Goal: Information Seeking & Learning: Learn about a topic

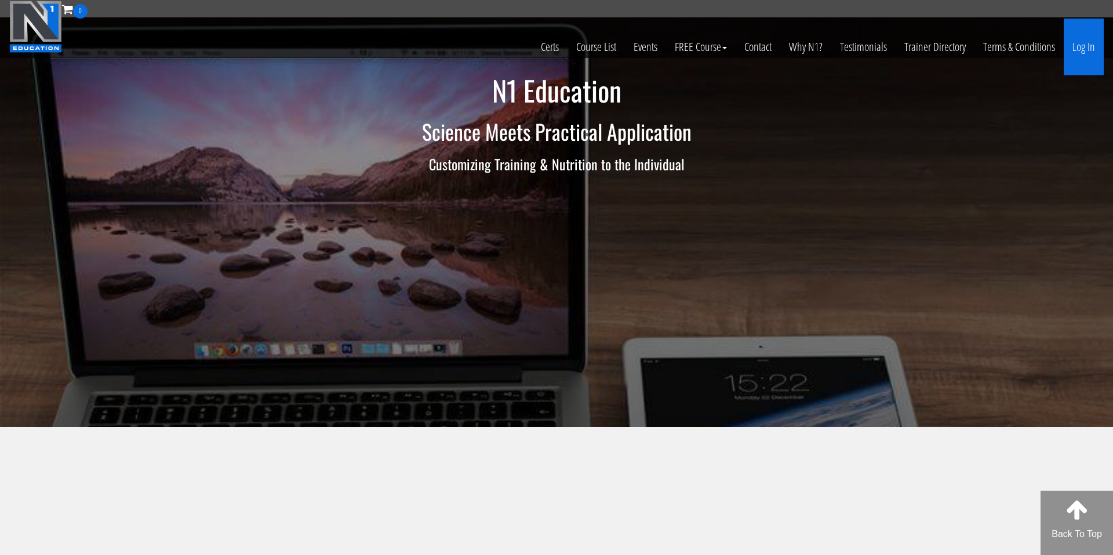
click at [1072, 48] on link "Log In" at bounding box center [1084, 47] width 40 height 57
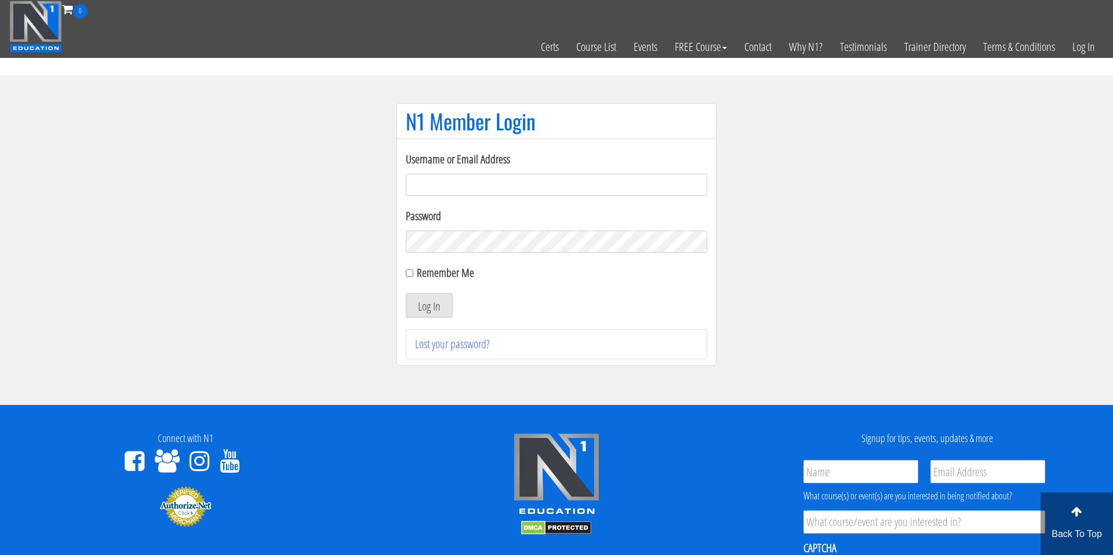
click at [565, 191] on input "Username or Email Address" at bounding box center [556, 185] width 301 height 22
type input "[EMAIL_ADDRESS][DOMAIN_NAME]"
click at [407, 274] on input "Remember Me" at bounding box center [410, 274] width 8 height 8
checkbox input "true"
click at [416, 301] on button "Log In" at bounding box center [429, 305] width 47 height 24
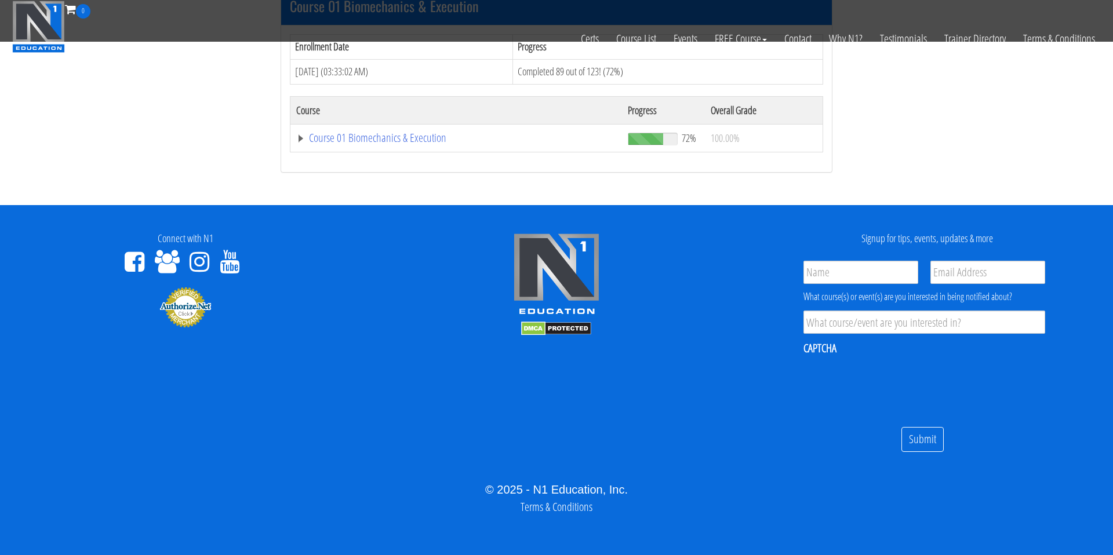
scroll to position [398, 0]
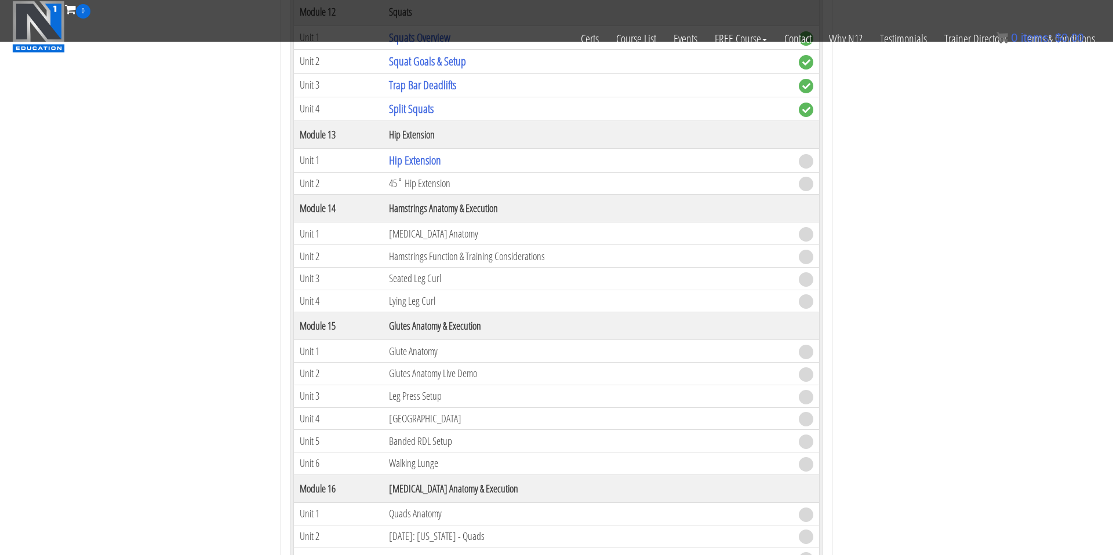
scroll to position [2864, 0]
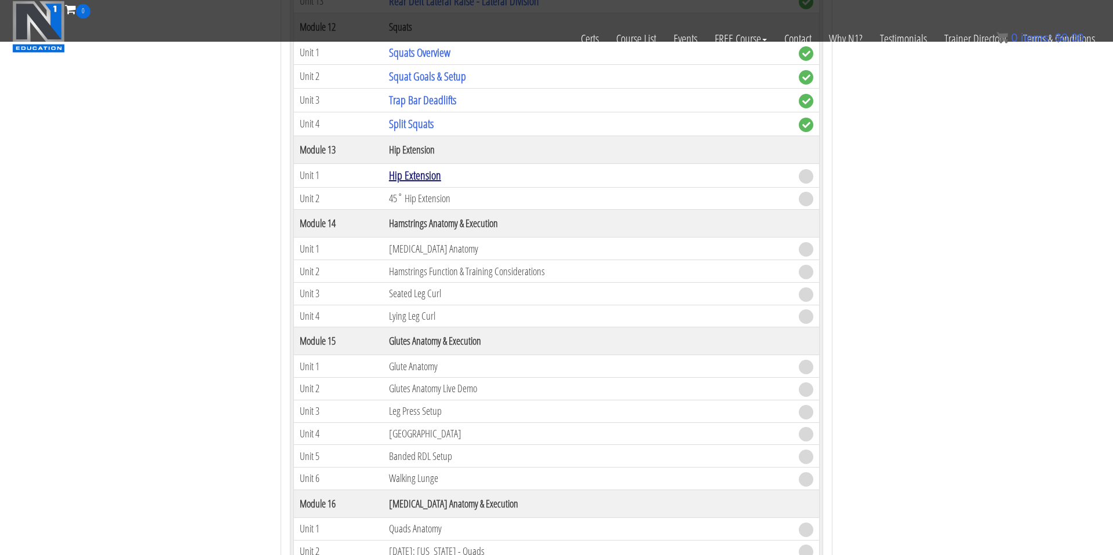
click at [431, 180] on link "Hip Extension" at bounding box center [415, 176] width 52 height 16
click at [423, 176] on link "Hip Extension" at bounding box center [415, 176] width 52 height 16
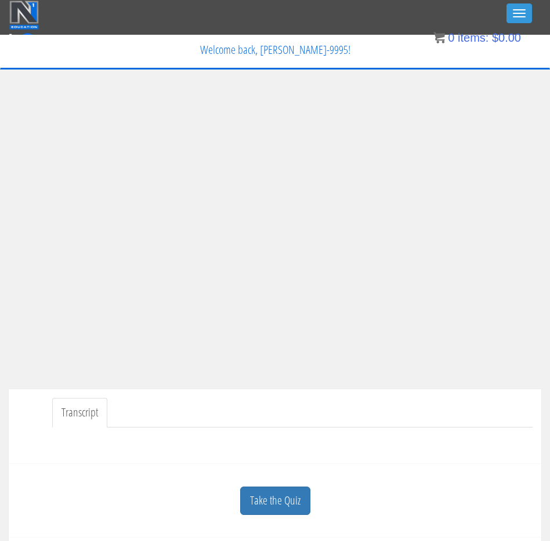
click at [471, 439] on div at bounding box center [274, 442] width 515 height 28
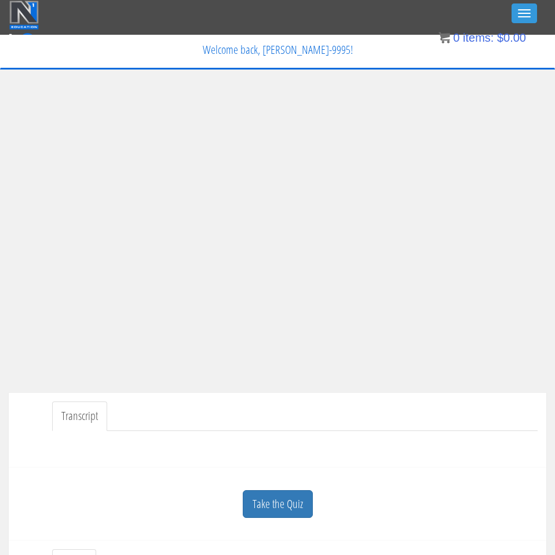
click at [446, 430] on div "Transcript" at bounding box center [278, 430] width 538 height 75
click at [446, 408] on ul "Transcript" at bounding box center [295, 417] width 486 height 30
click at [274, 504] on link "Take the Quiz" at bounding box center [278, 504] width 70 height 28
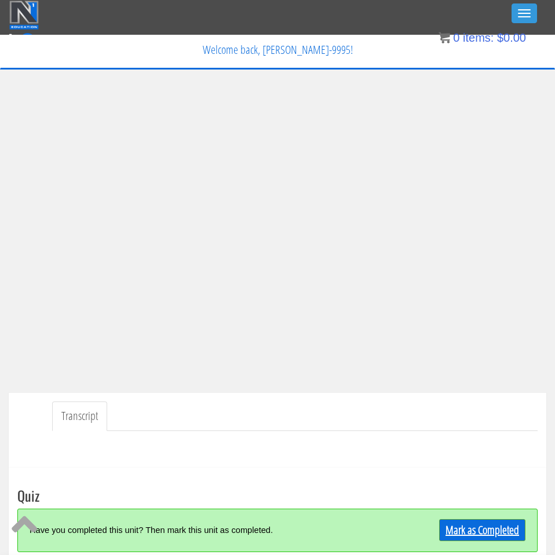
click at [486, 527] on link "Mark as Completed" at bounding box center [482, 530] width 86 height 22
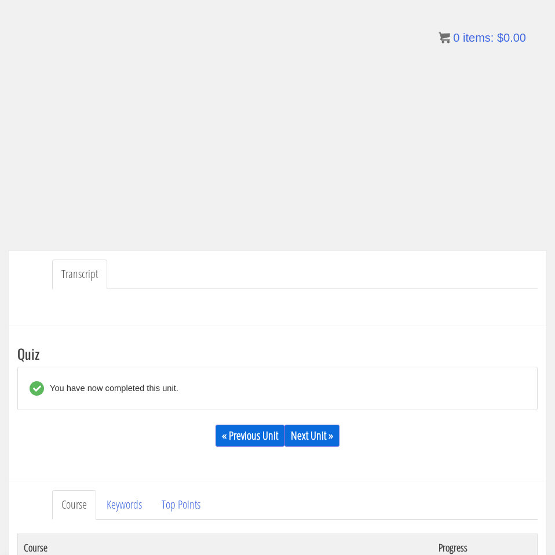
scroll to position [144, 0]
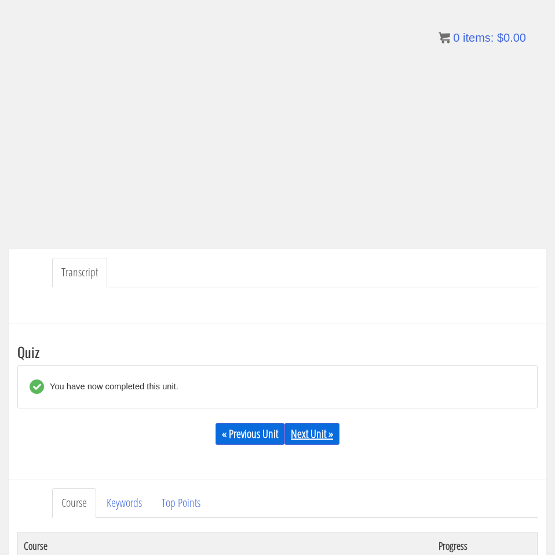
click at [315, 432] on link "Next Unit »" at bounding box center [312, 434] width 55 height 22
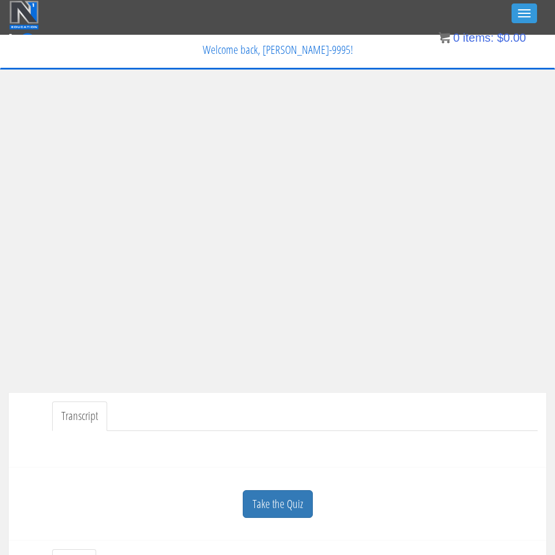
click at [277, 505] on link "Take the Quiz" at bounding box center [278, 504] width 70 height 28
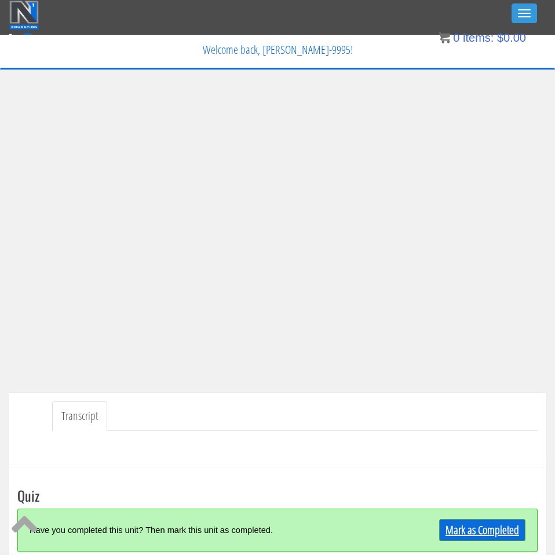
click at [462, 521] on link "Mark as Completed" at bounding box center [482, 530] width 86 height 22
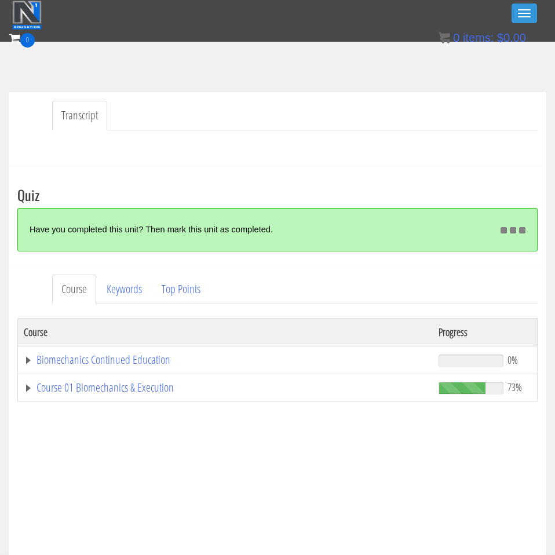
scroll to position [323, 0]
